Goal: Transaction & Acquisition: Purchase product/service

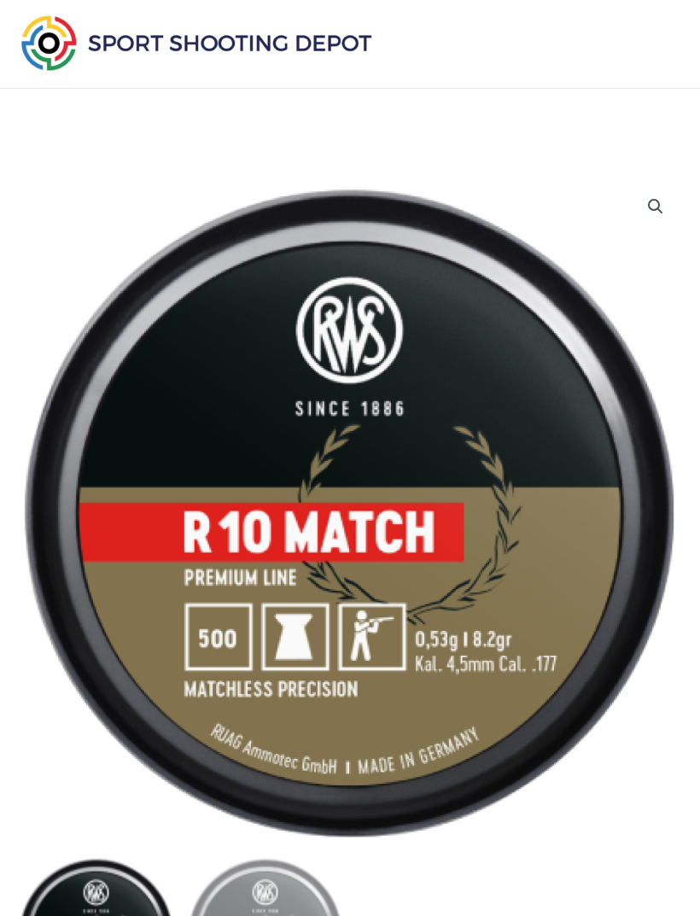
scroll to position [51, 0]
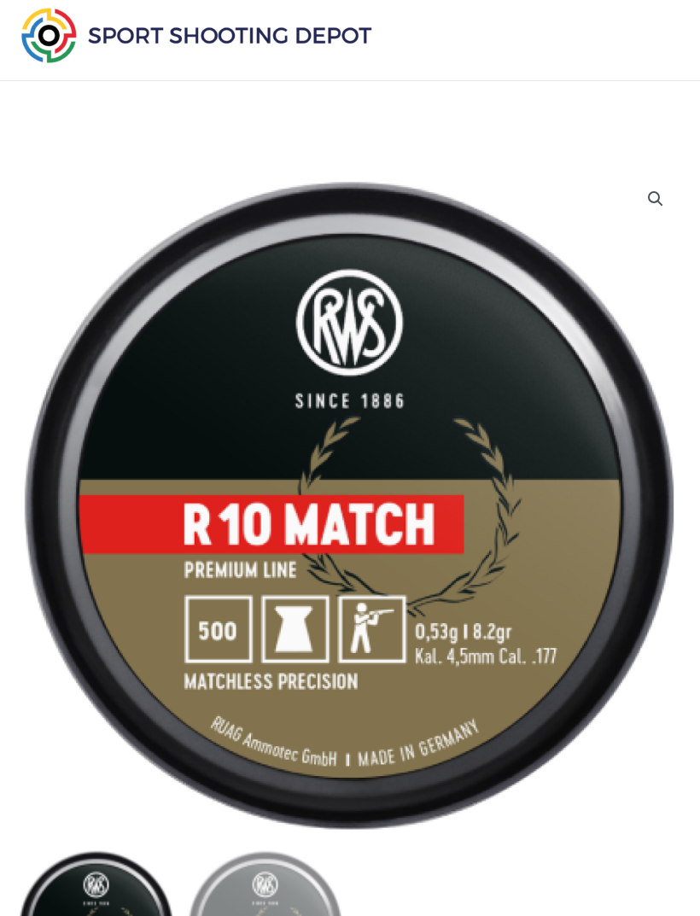
click at [625, 272] on img at bounding box center [349, 505] width 666 height 666
click at [486, 830] on img at bounding box center [349, 505] width 666 height 666
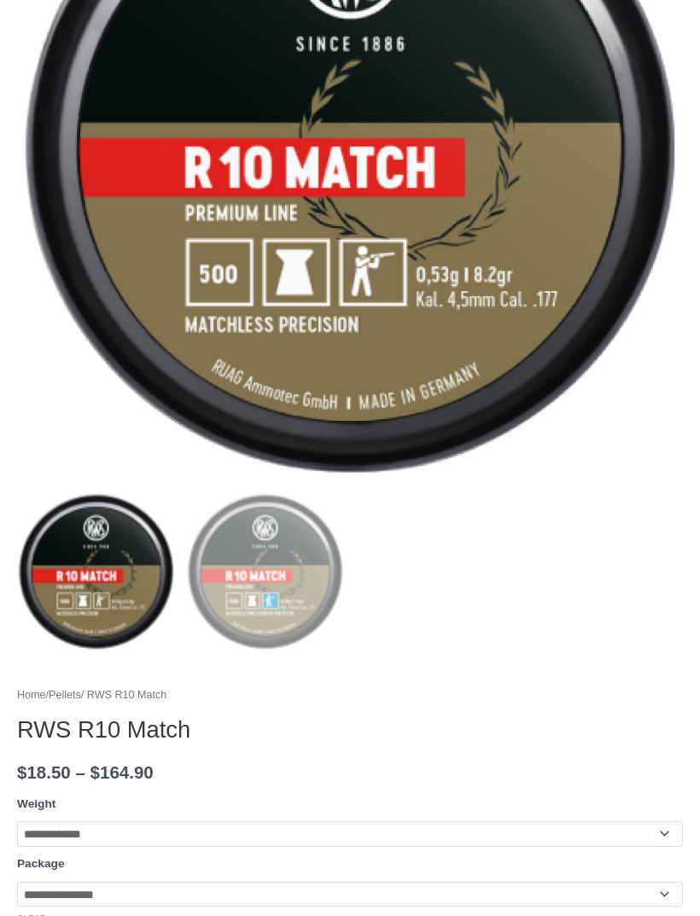
scroll to position [408, 0]
click at [482, 612] on ol at bounding box center [350, 577] width 666 height 169
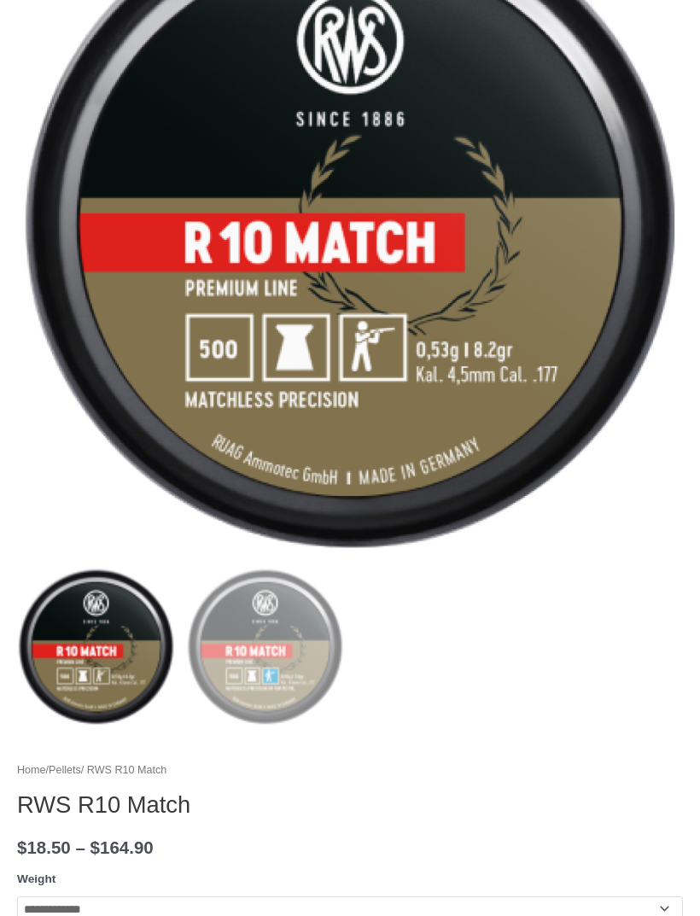
scroll to position [334, 0]
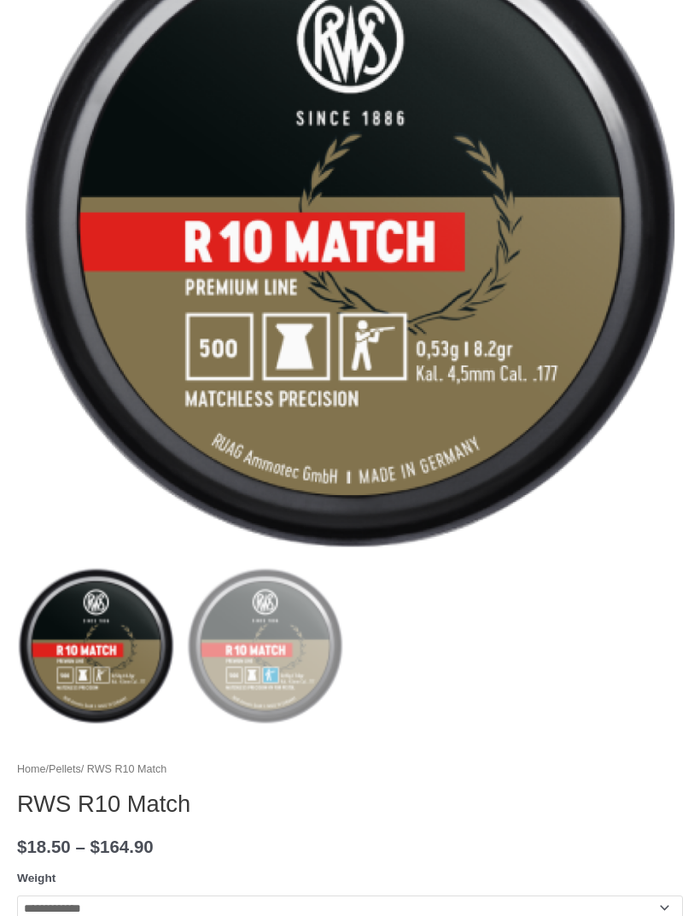
click at [515, 488] on img at bounding box center [350, 223] width 666 height 666
click at [535, 501] on img at bounding box center [350, 223] width 666 height 666
click at [482, 661] on ol at bounding box center [350, 651] width 666 height 169
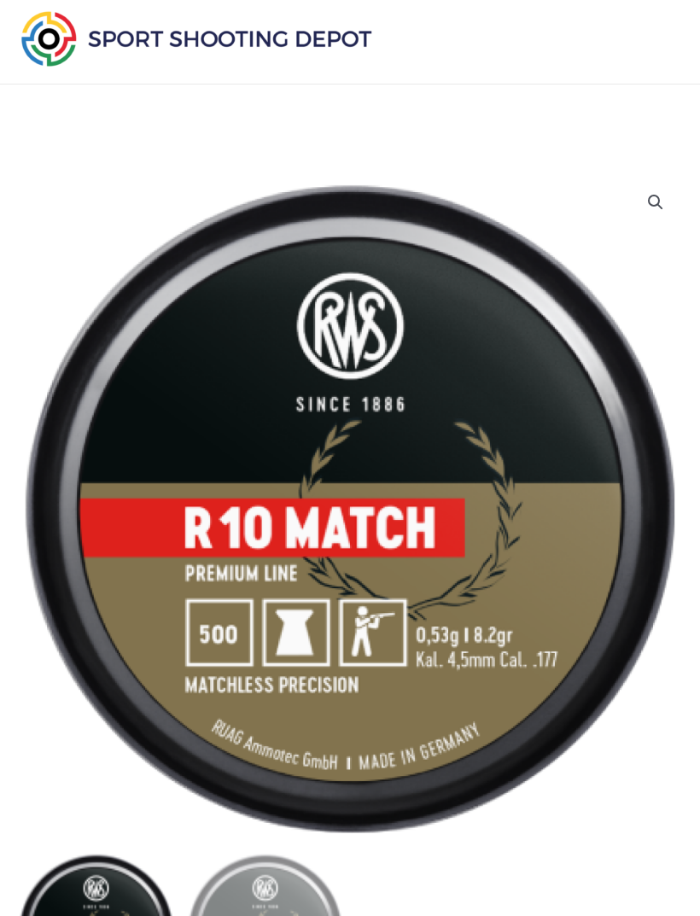
scroll to position [30, 0]
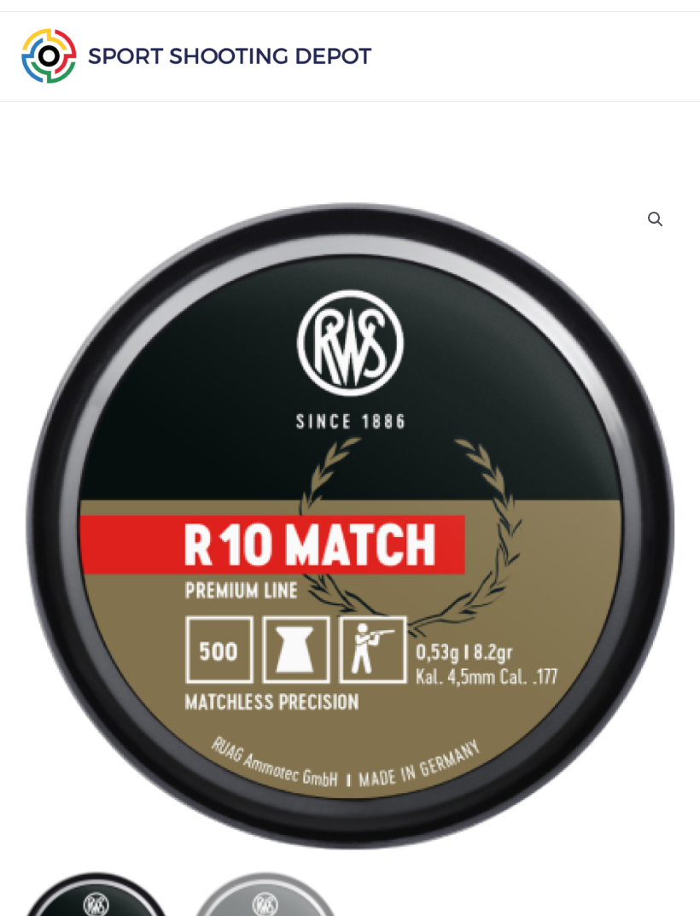
click at [658, 219] on link "🔍" at bounding box center [655, 220] width 31 height 31
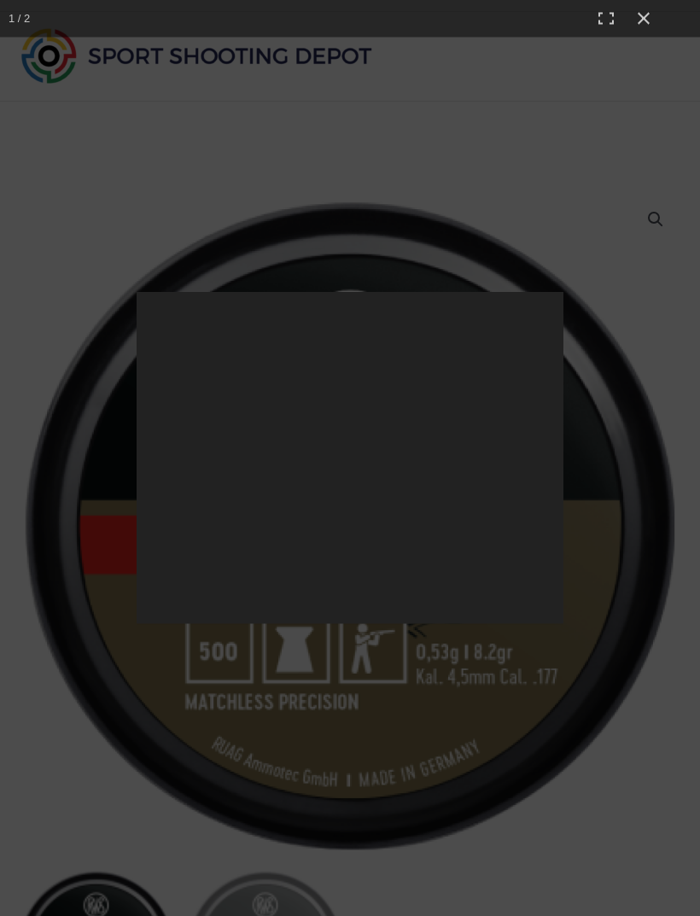
scroll to position [31, 0]
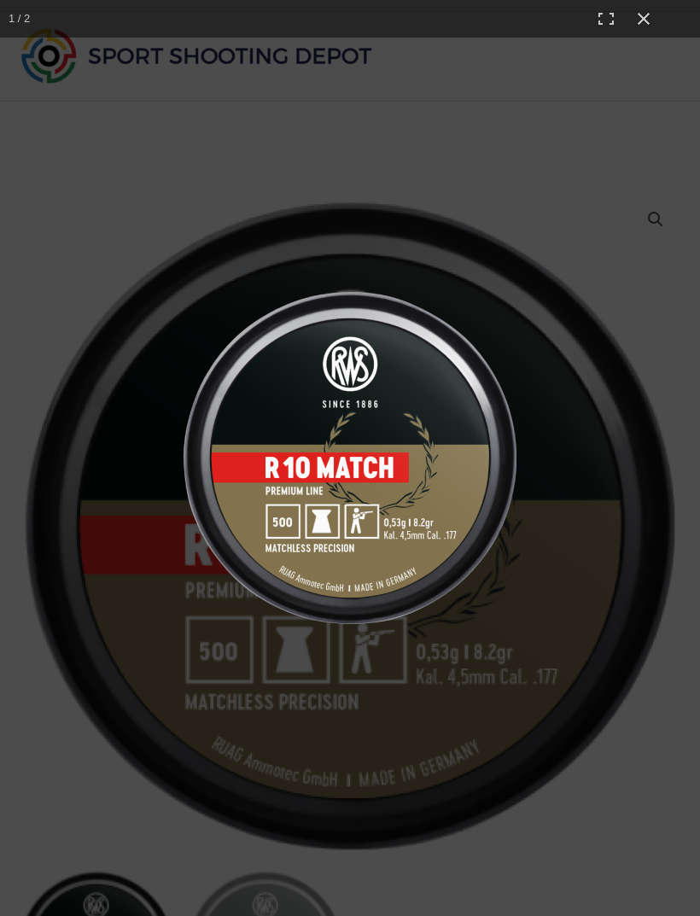
click at [657, 218] on div at bounding box center [350, 458] width 700 height 916
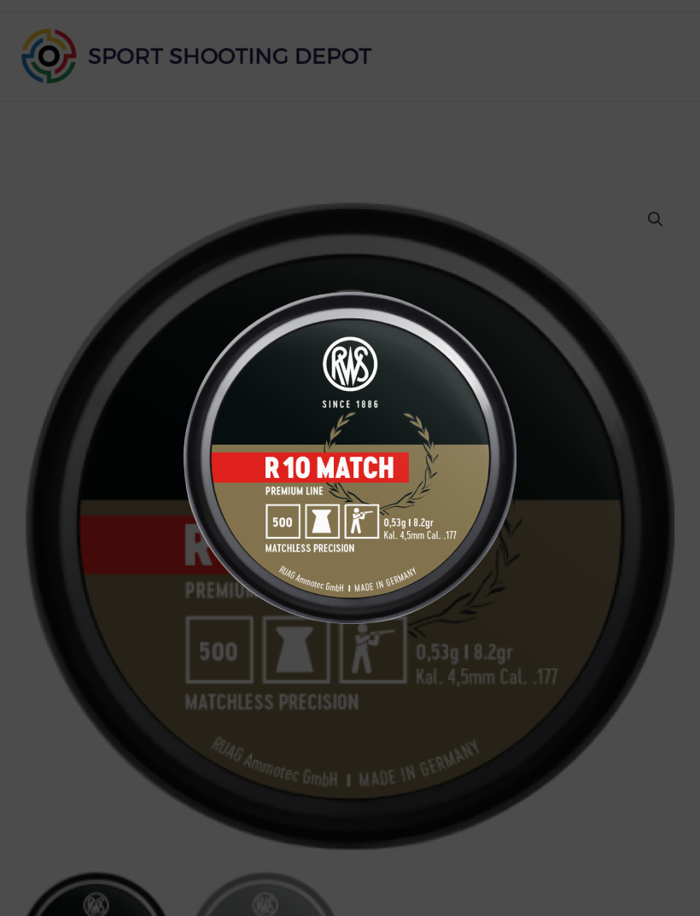
click at [653, 223] on div at bounding box center [350, 458] width 700 height 916
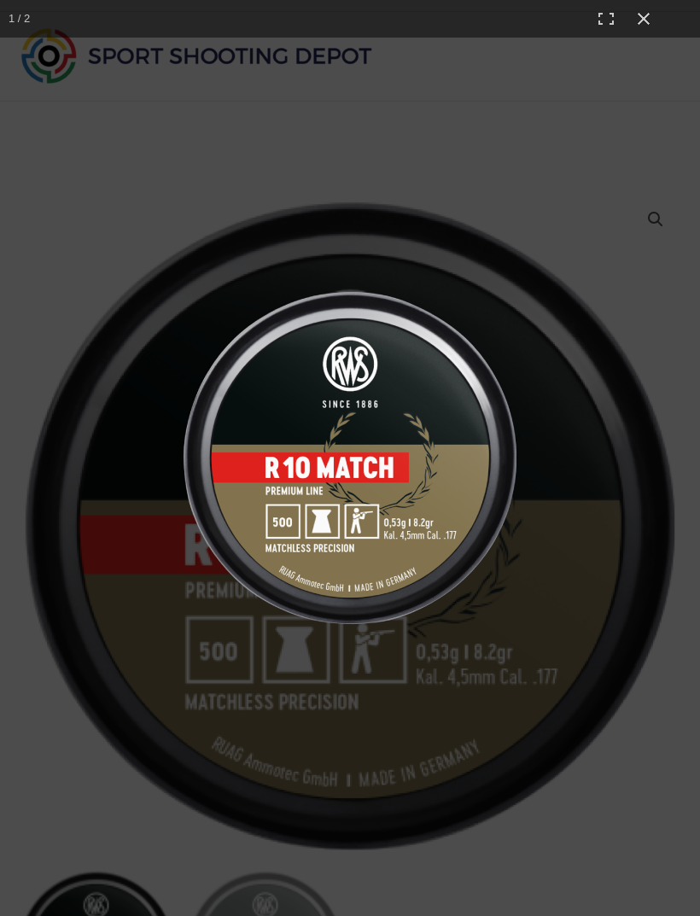
click at [440, 529] on img at bounding box center [350, 458] width 427 height 332
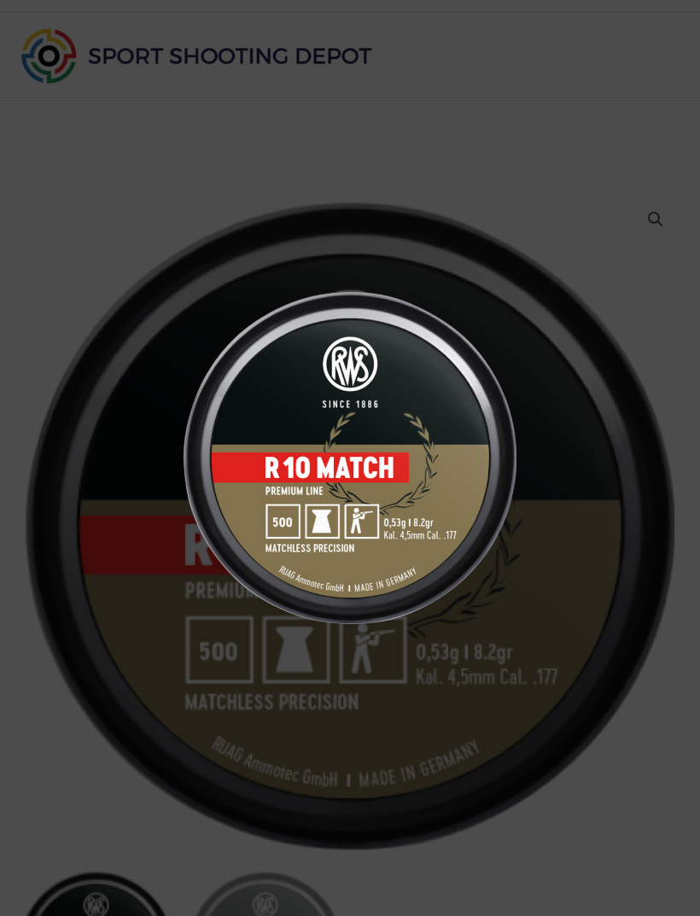
click at [394, 523] on img at bounding box center [350, 458] width 427 height 332
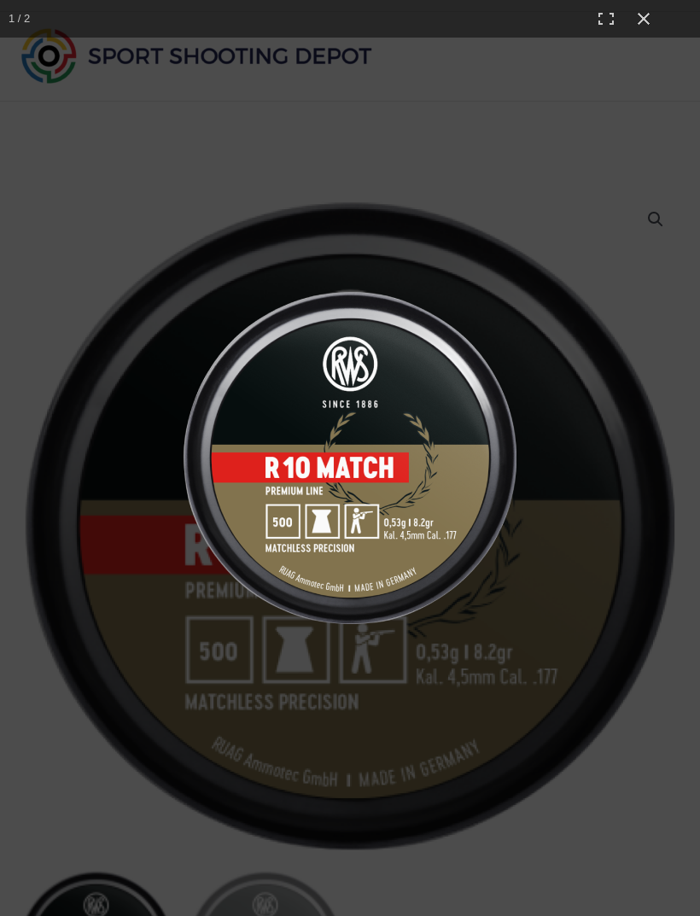
click at [372, 513] on img at bounding box center [350, 458] width 427 height 332
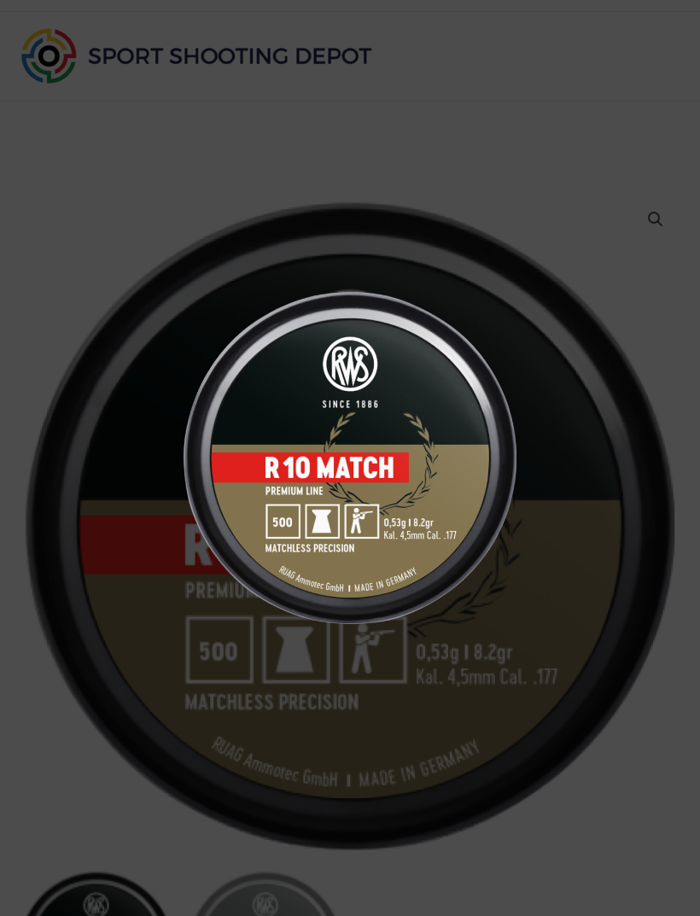
click at [387, 525] on img at bounding box center [350, 458] width 427 height 332
click at [389, 529] on img at bounding box center [350, 458] width 427 height 332
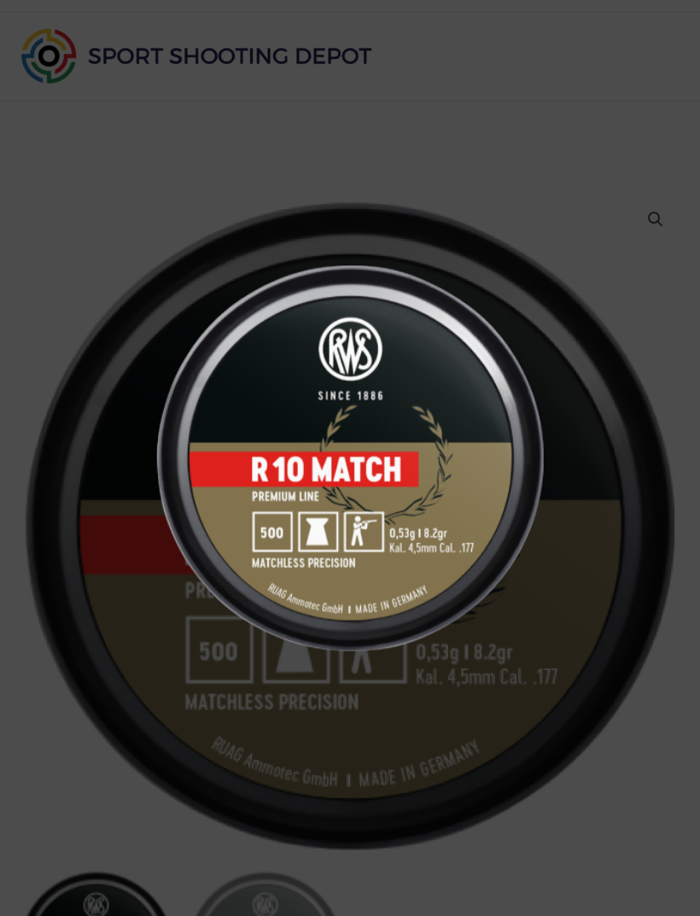
click at [387, 534] on img at bounding box center [350, 459] width 496 height 386
click at [658, 51] on div at bounding box center [350, 458] width 700 height 916
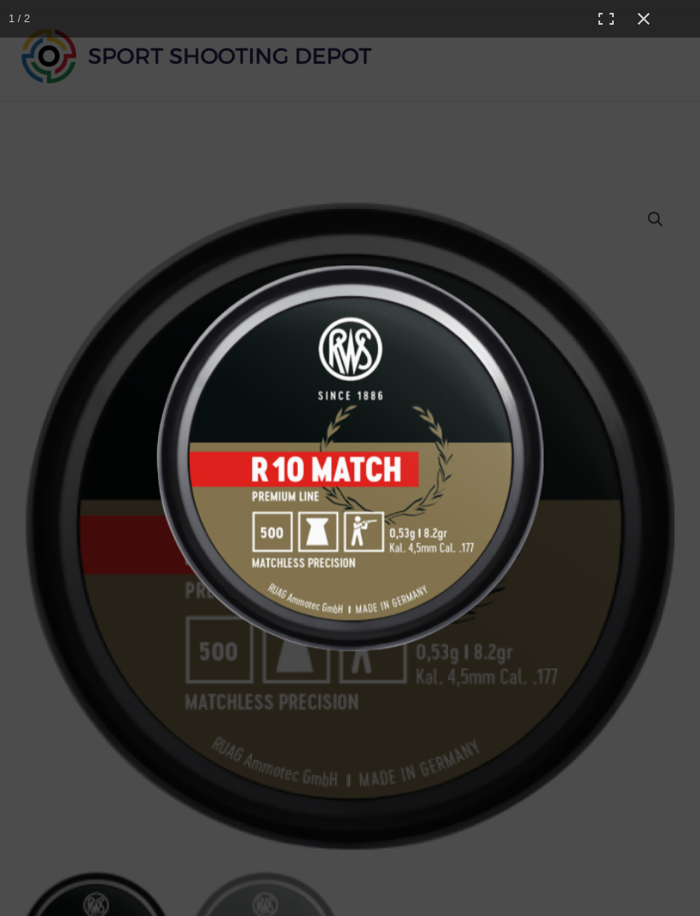
click at [639, 22] on button "Close (Esc)" at bounding box center [644, 19] width 38 height 38
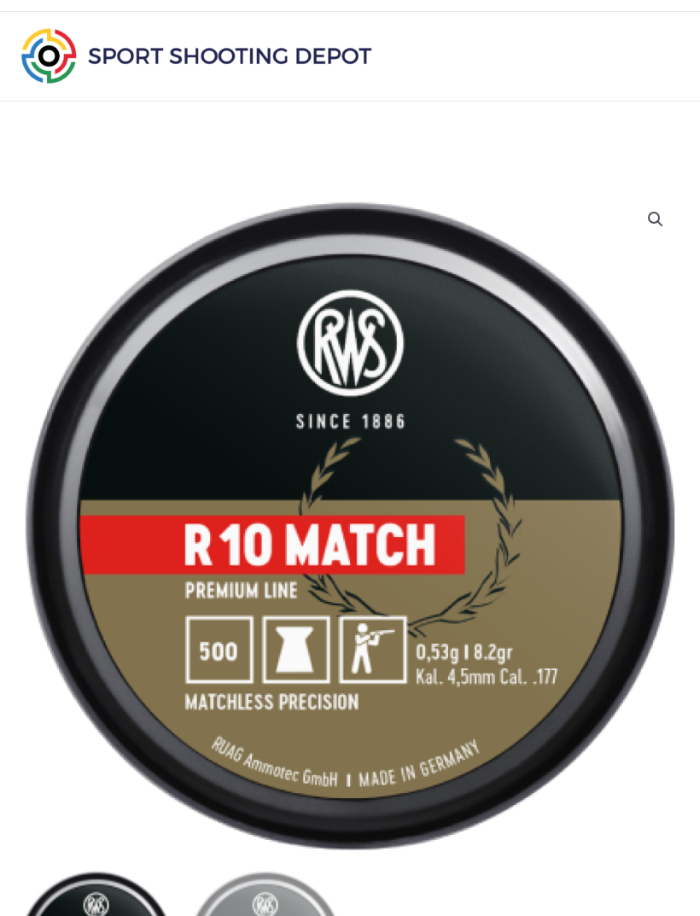
click at [243, 485] on img at bounding box center [350, 526] width 666 height 666
click at [328, 712] on img at bounding box center [350, 526] width 666 height 666
click at [272, 768] on img at bounding box center [350, 526] width 666 height 666
click at [250, 804] on img at bounding box center [350, 526] width 666 height 666
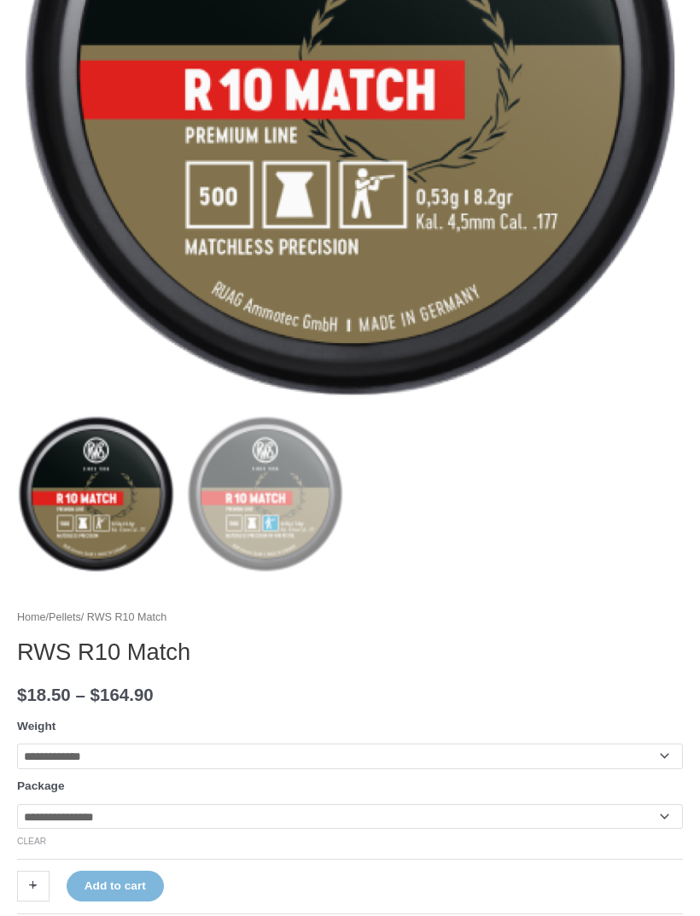
scroll to position [486, 0]
click at [664, 749] on select "**********" at bounding box center [350, 757] width 666 height 26
select select "**********"
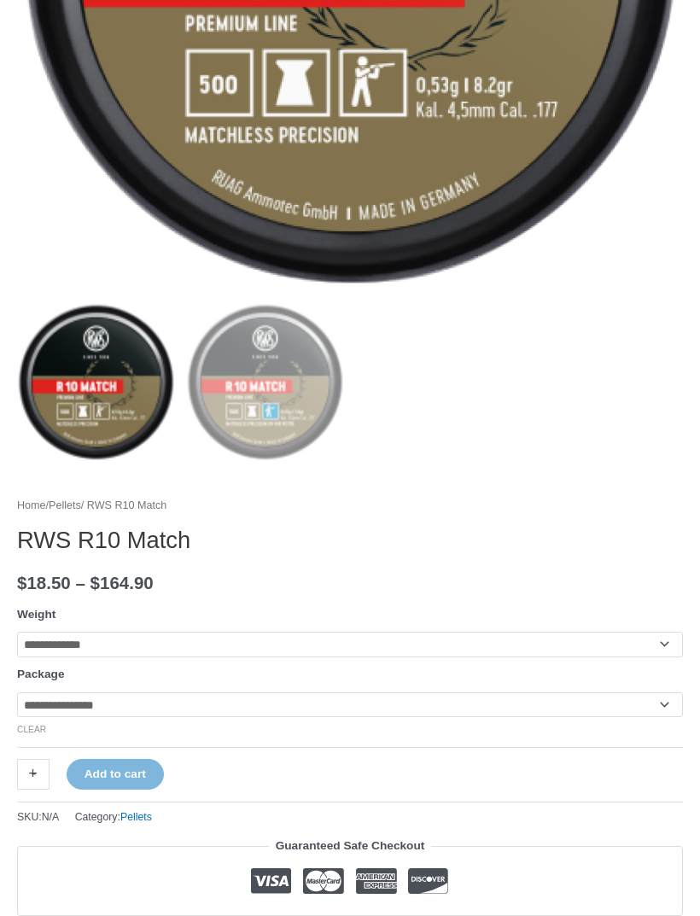
scroll to position [599, 0]
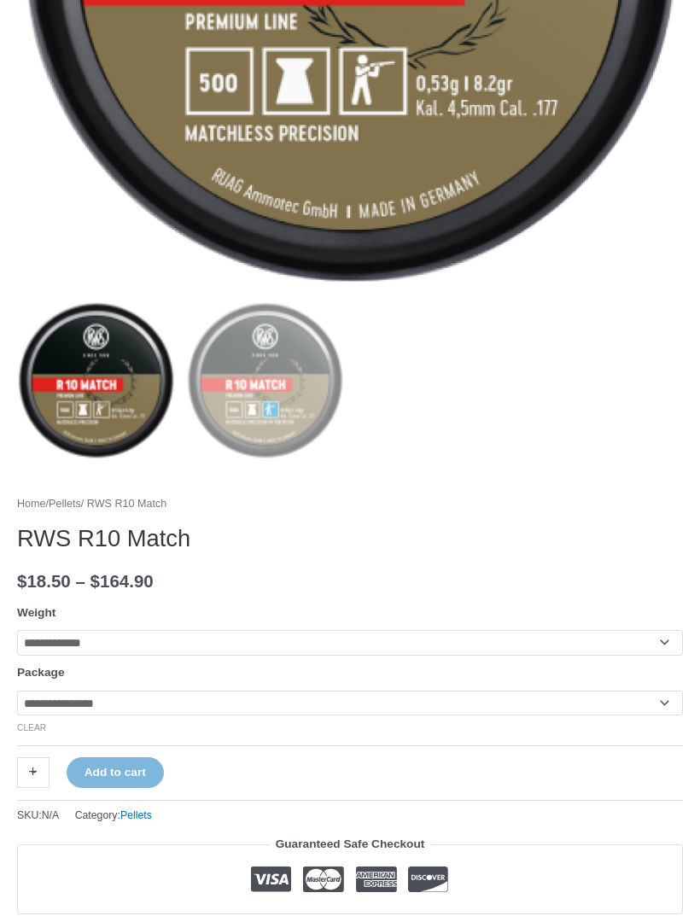
click at [672, 706] on select "**********" at bounding box center [350, 704] width 666 height 26
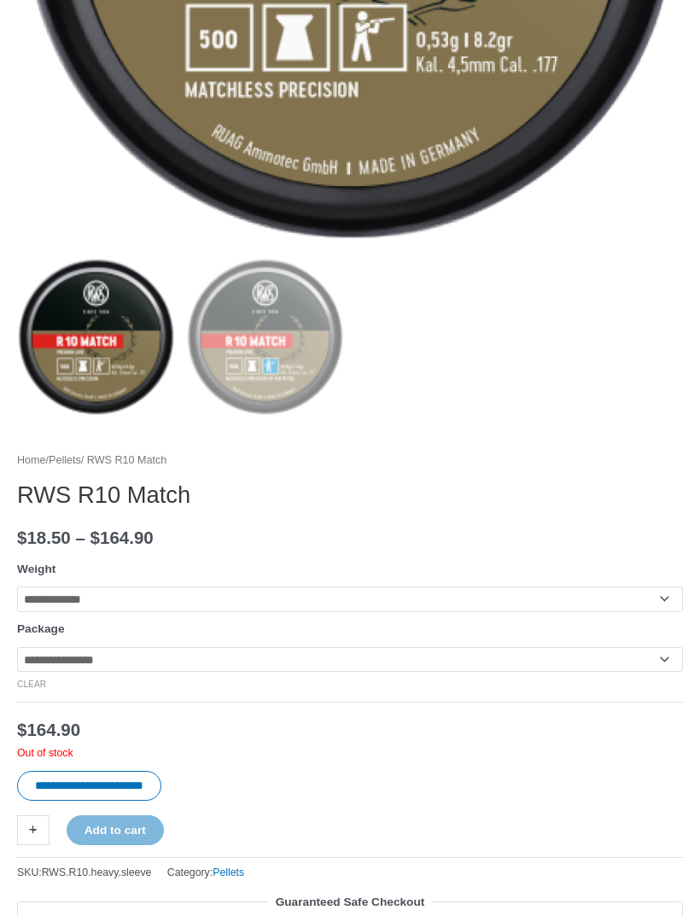
scroll to position [642, 0]
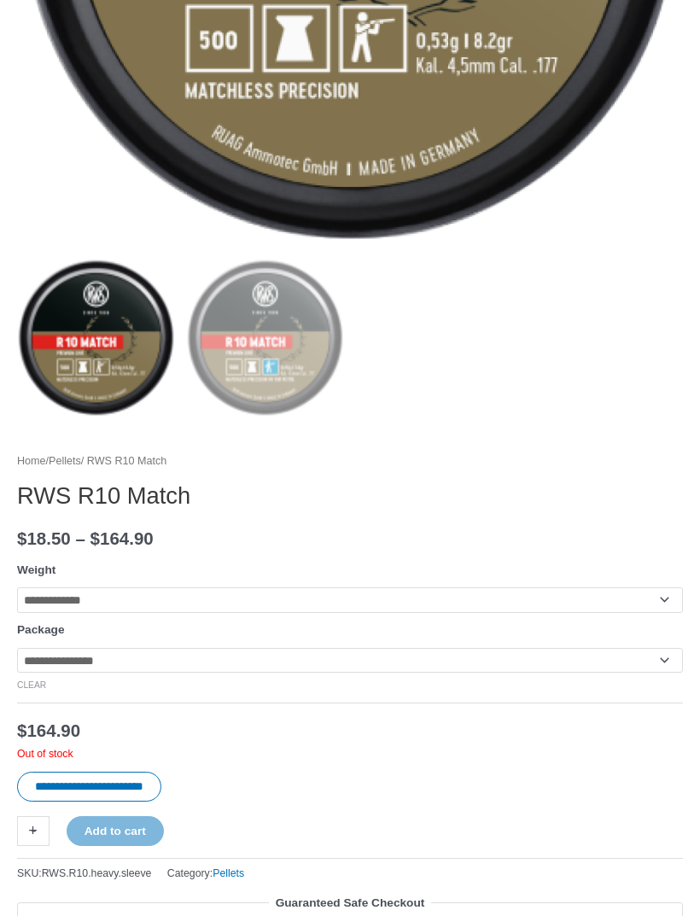
click at [665, 662] on select "**********" at bounding box center [350, 661] width 666 height 26
select select "***"
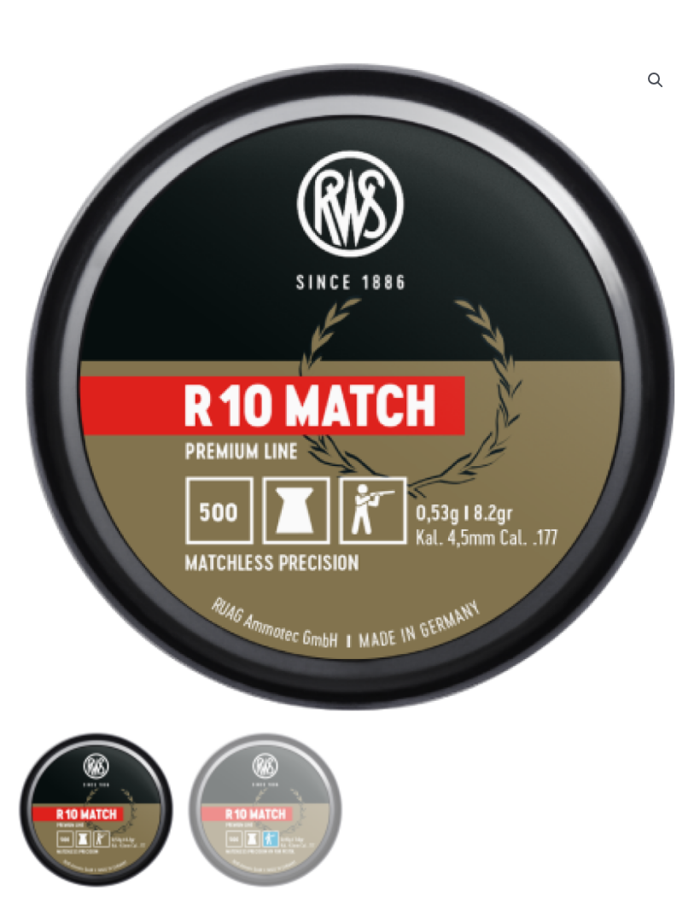
scroll to position [0, 0]
